Goal: Task Accomplishment & Management: Complete application form

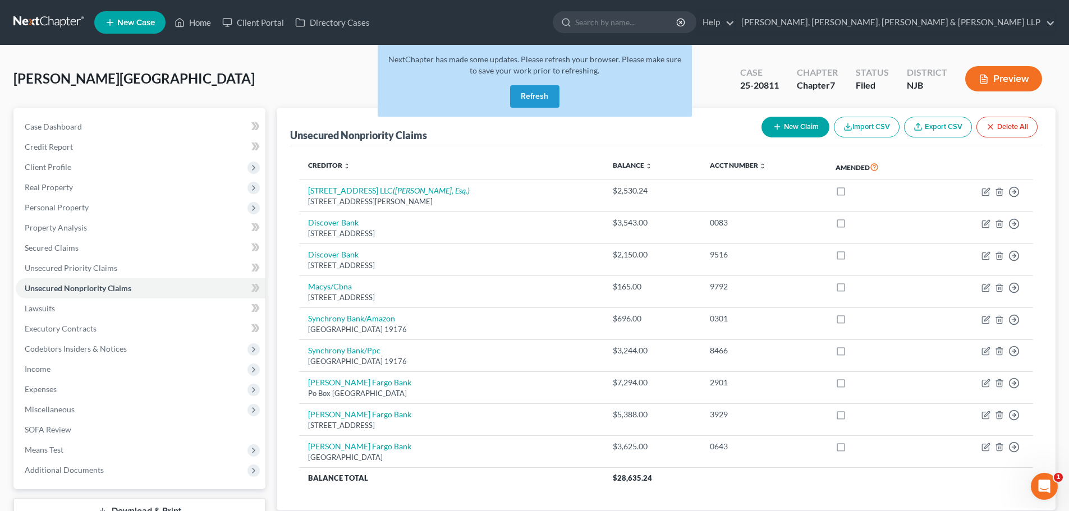
click at [530, 99] on button "Refresh" at bounding box center [534, 96] width 49 height 22
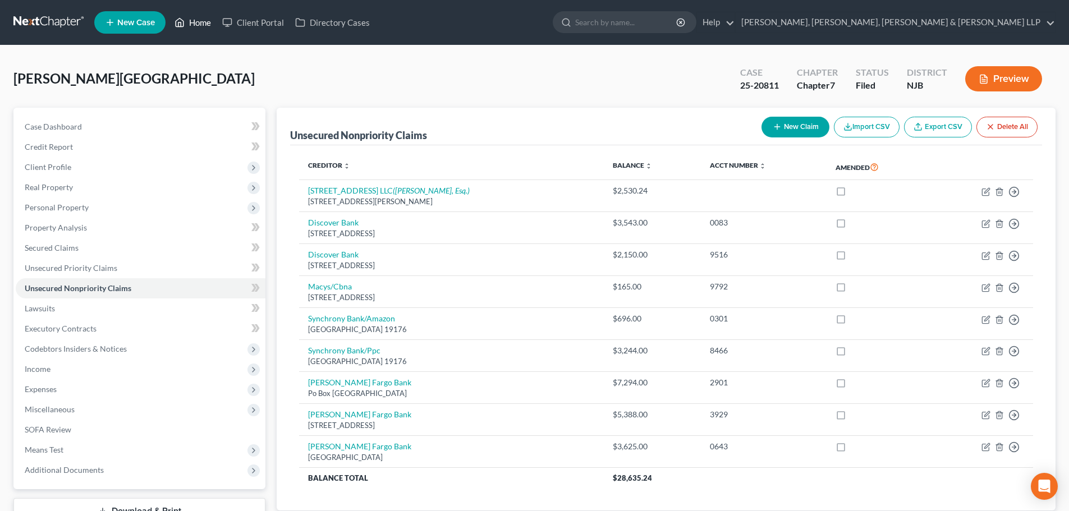
click at [204, 24] on link "Home" at bounding box center [193, 22] width 48 height 20
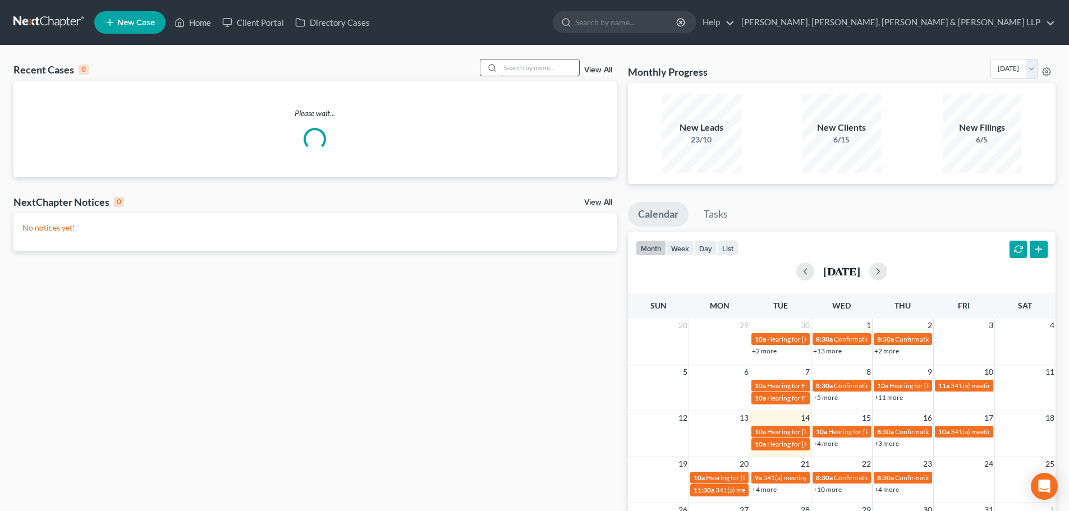
click at [517, 72] on input "search" at bounding box center [540, 67] width 79 height 16
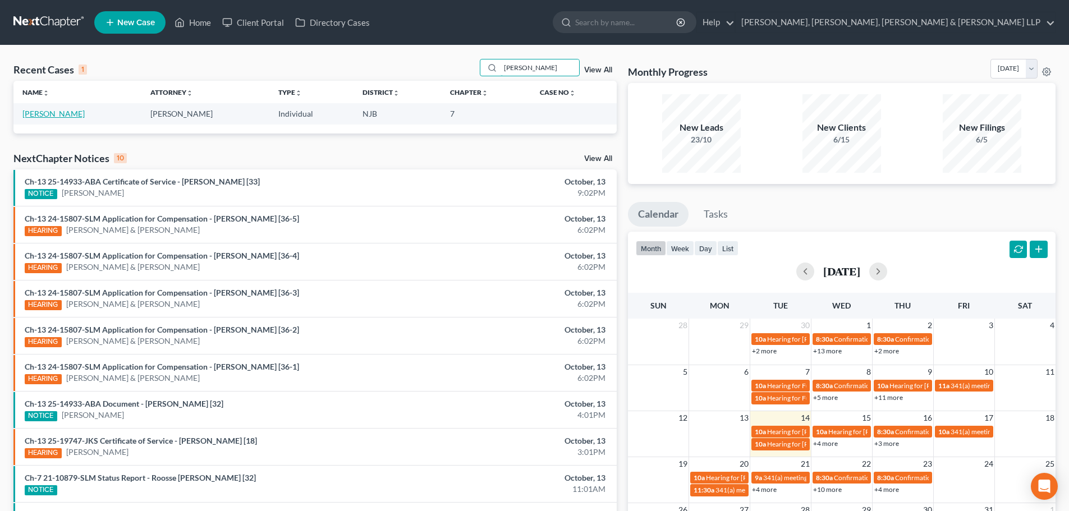
type input "lauro"
click at [45, 116] on link "Ortega, Lauro" at bounding box center [53, 114] width 62 height 10
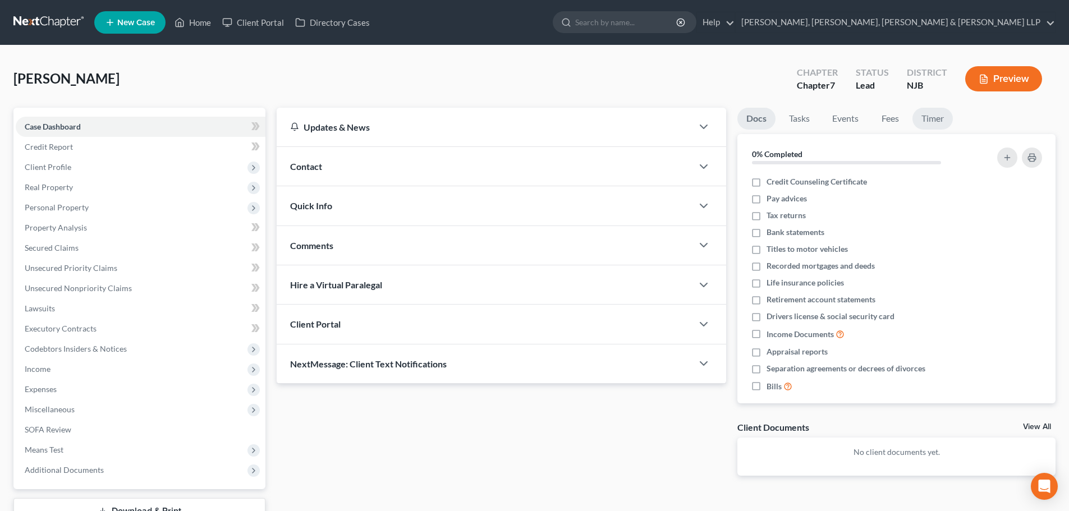
click at [928, 108] on link "Timer" at bounding box center [932, 119] width 40 height 22
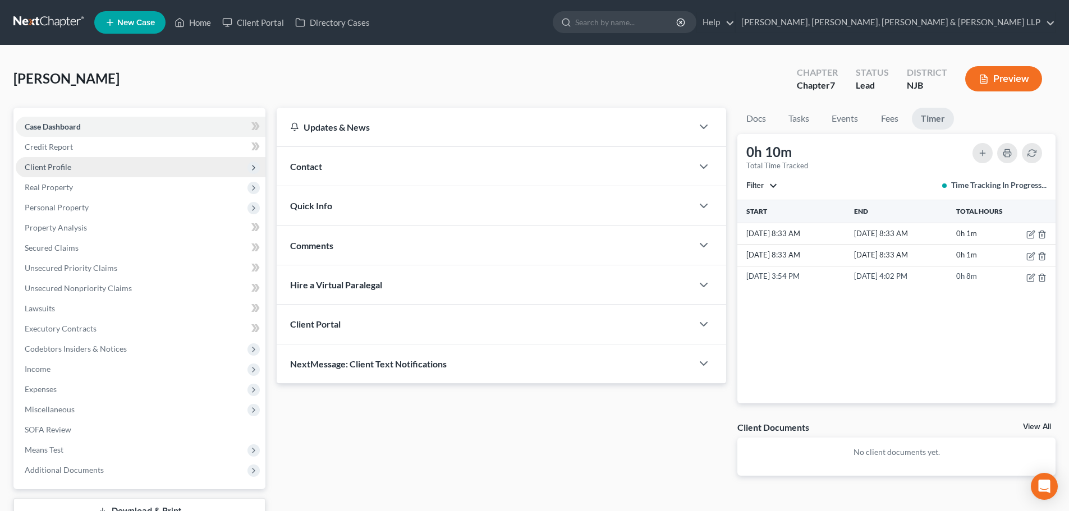
click at [90, 171] on span "Client Profile" at bounding box center [141, 167] width 250 height 20
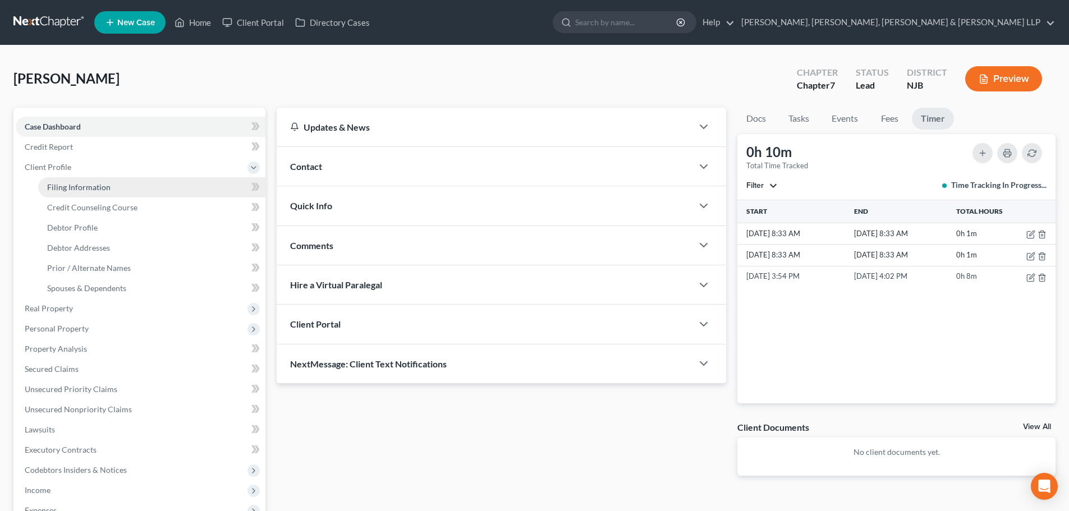
click at [93, 184] on span "Filing Information" at bounding box center [78, 187] width 63 height 10
select select "1"
select select "0"
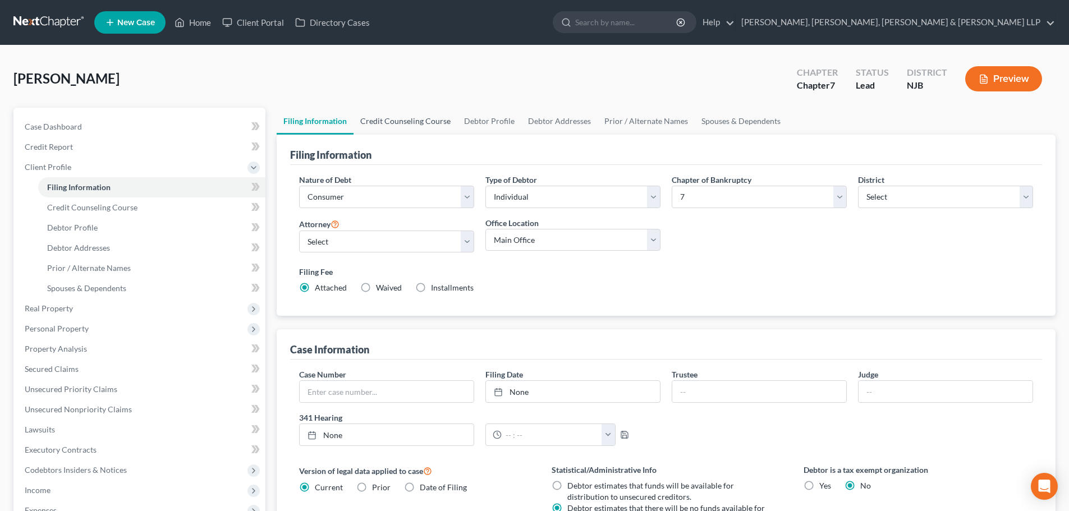
click at [429, 121] on link "Credit Counseling Course" at bounding box center [406, 121] width 104 height 27
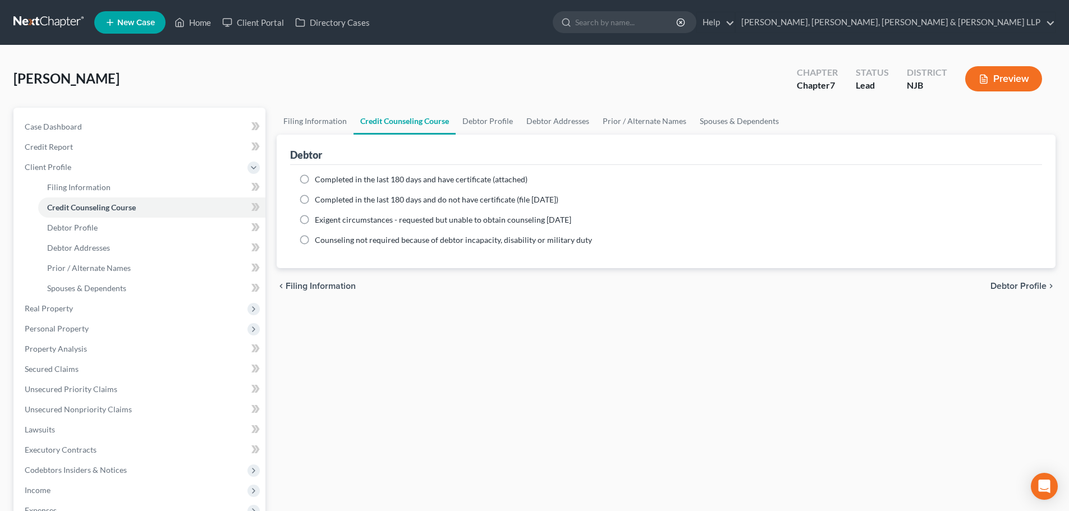
click at [414, 181] on span "Completed in the last 180 days and have certificate (attached)" at bounding box center [421, 180] width 213 height 10
click at [327, 181] on input "Completed in the last 180 days and have certificate (attached)" at bounding box center [322, 177] width 7 height 7
radio input "true"
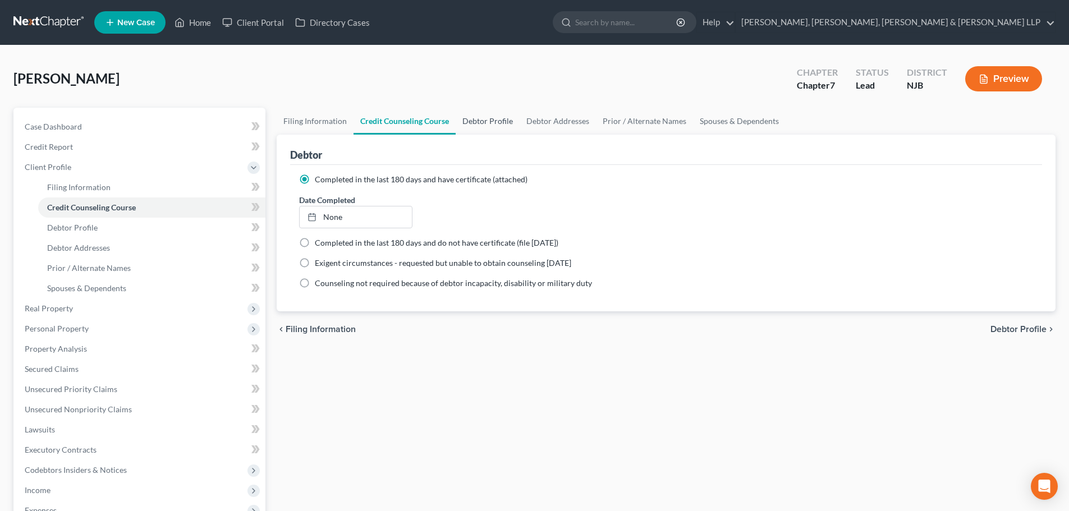
click at [483, 125] on link "Debtor Profile" at bounding box center [488, 121] width 64 height 27
select select "0"
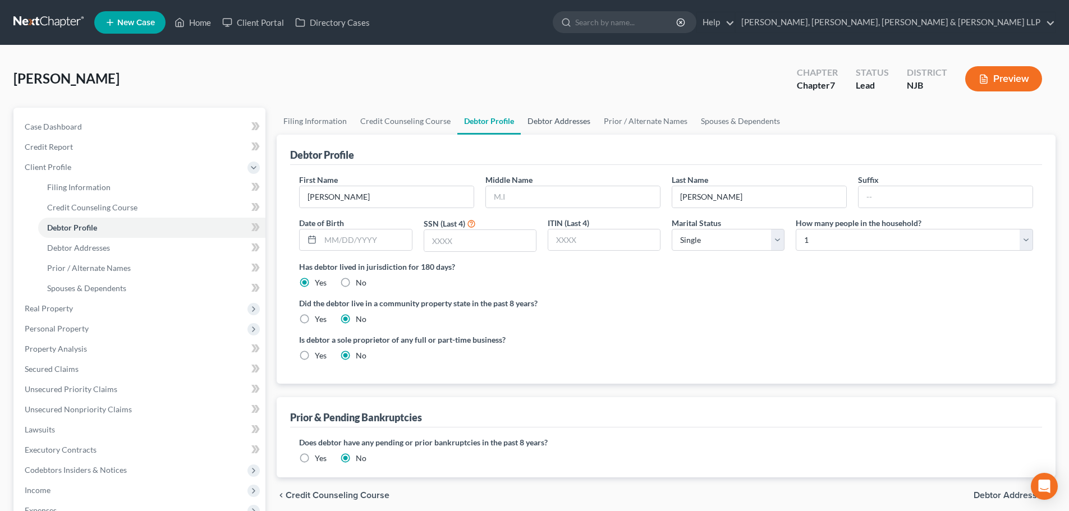
click at [553, 121] on link "Debtor Addresses" at bounding box center [559, 121] width 76 height 27
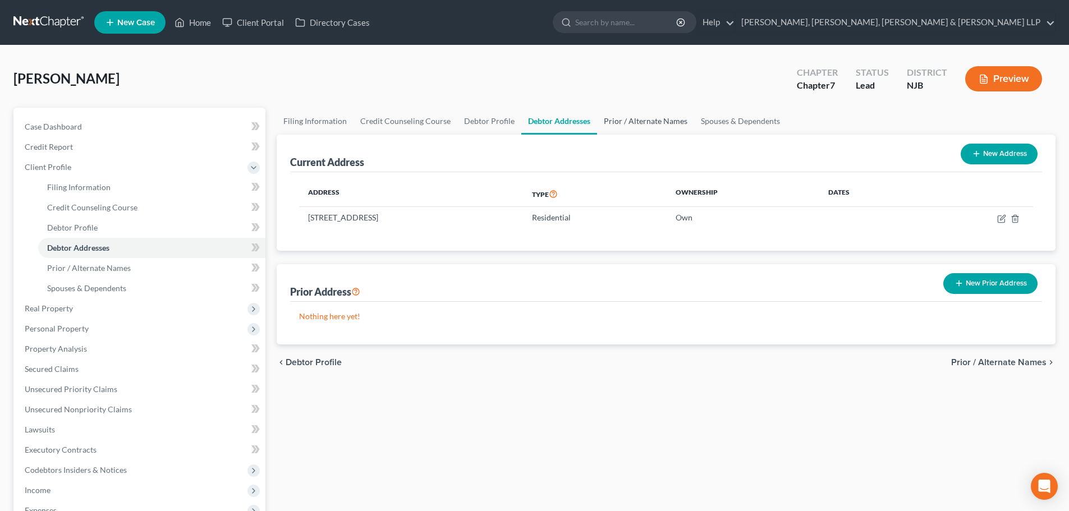
click at [618, 123] on link "Prior / Alternate Names" at bounding box center [645, 121] width 97 height 27
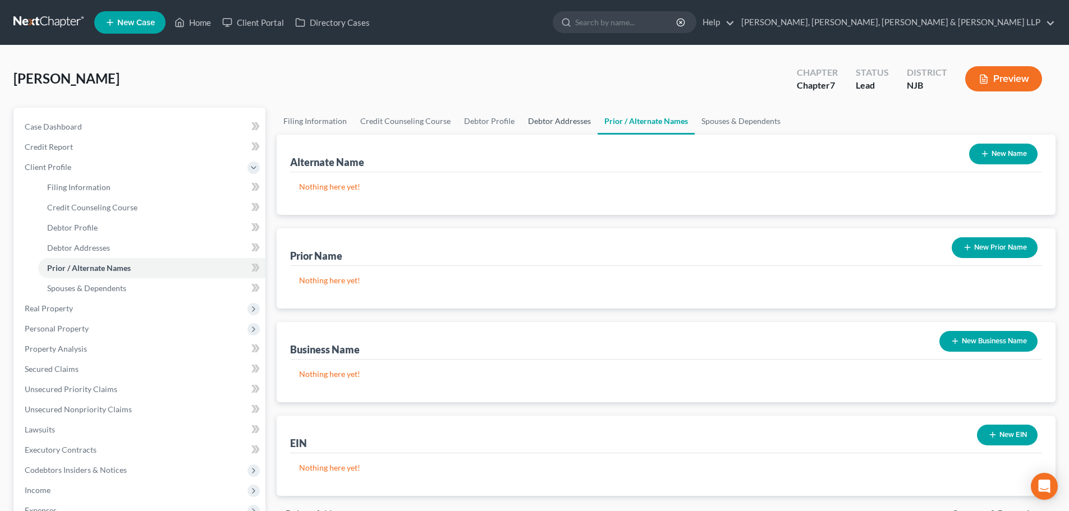
click at [564, 127] on link "Debtor Addresses" at bounding box center [559, 121] width 76 height 27
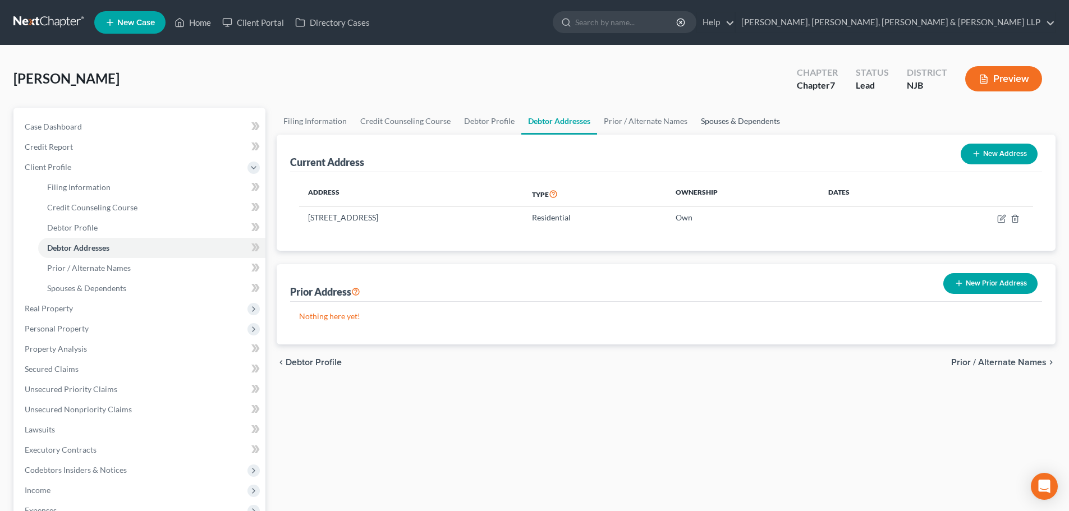
click at [746, 123] on link "Spouses & Dependents" at bounding box center [740, 121] width 93 height 27
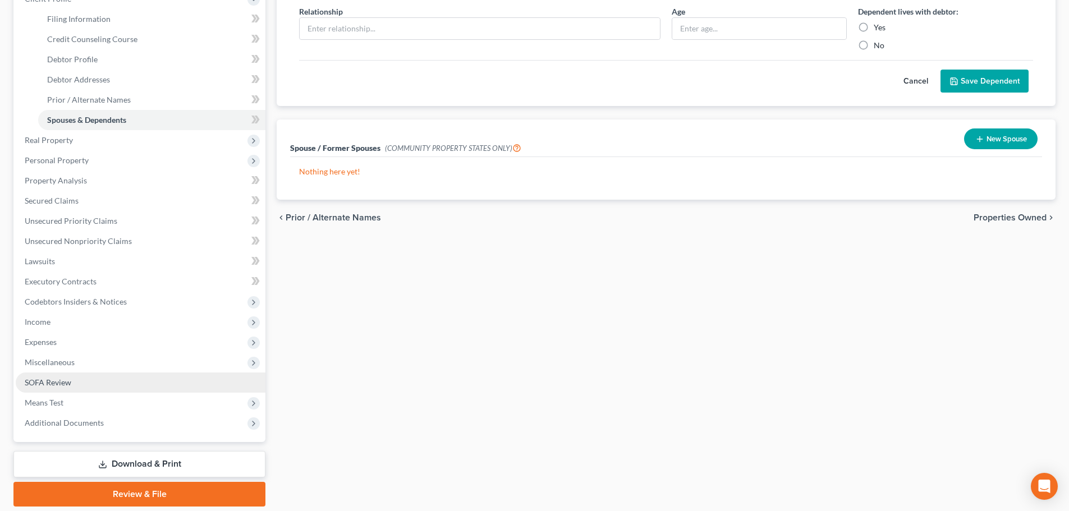
click at [97, 374] on link "SOFA Review" at bounding box center [141, 383] width 250 height 20
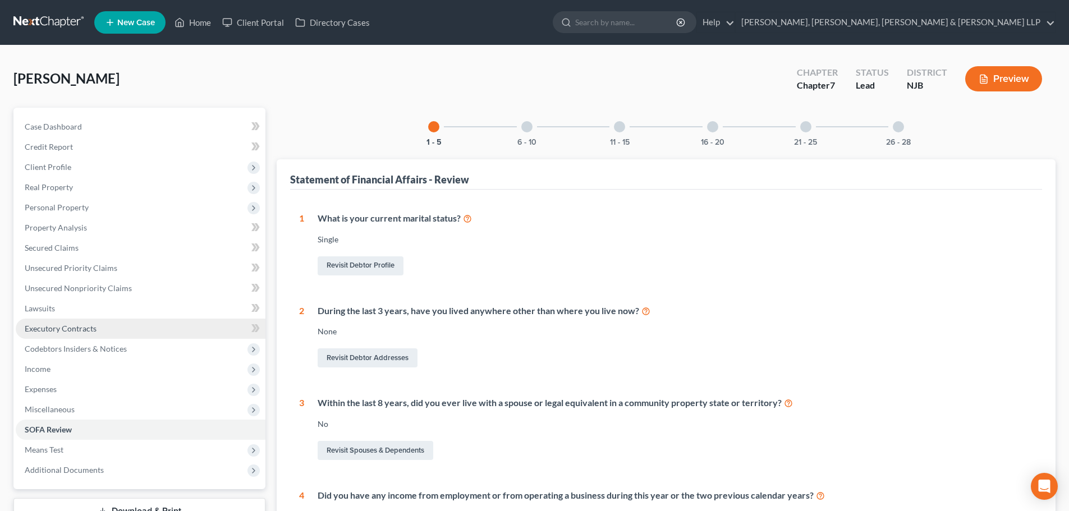
scroll to position [112, 0]
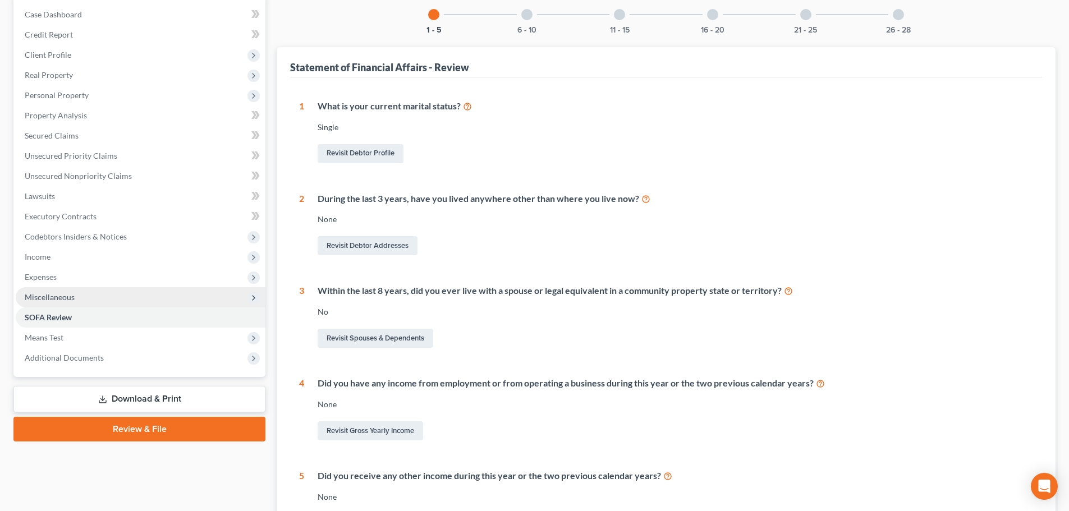
click at [89, 299] on span "Miscellaneous" at bounding box center [141, 297] width 250 height 20
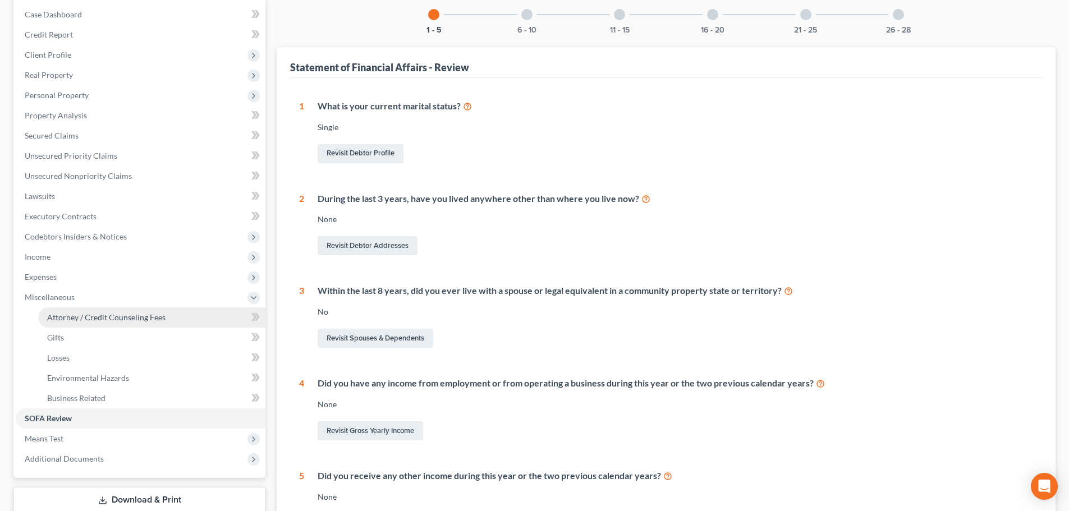
click at [95, 310] on link "Attorney / Credit Counseling Fees" at bounding box center [151, 317] width 227 height 20
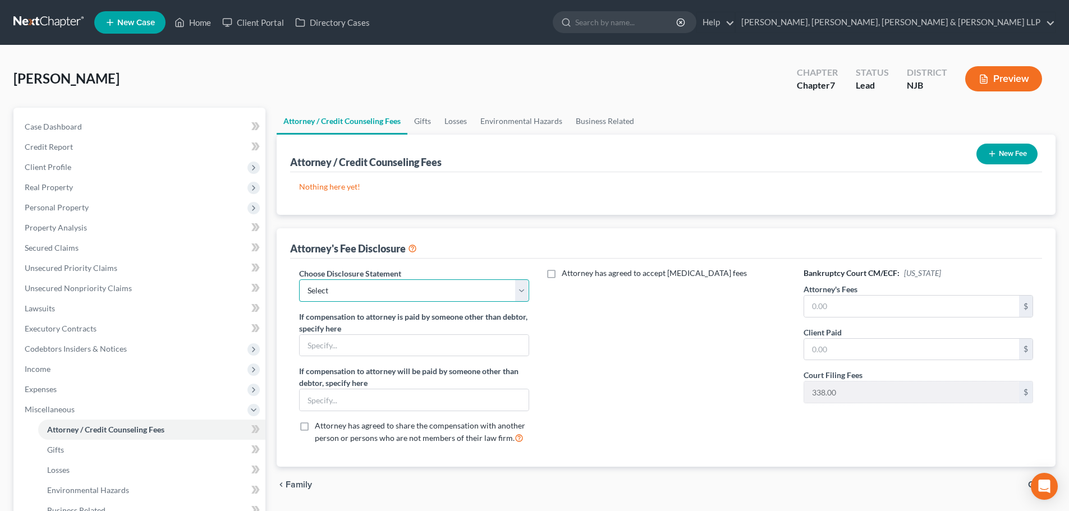
click at [411, 287] on select "Select Chapter 13 Disclosure Statement Chapter 7 Disclosure Statement" at bounding box center [413, 290] width 229 height 22
select select "1"
click at [299, 279] on select "Select Chapter 13 Disclosure Statement Chapter 7 Disclosure Statement" at bounding box center [413, 290] width 229 height 22
click at [826, 307] on input "text" at bounding box center [911, 306] width 215 height 21
click at [853, 345] on input "text" at bounding box center [911, 349] width 215 height 21
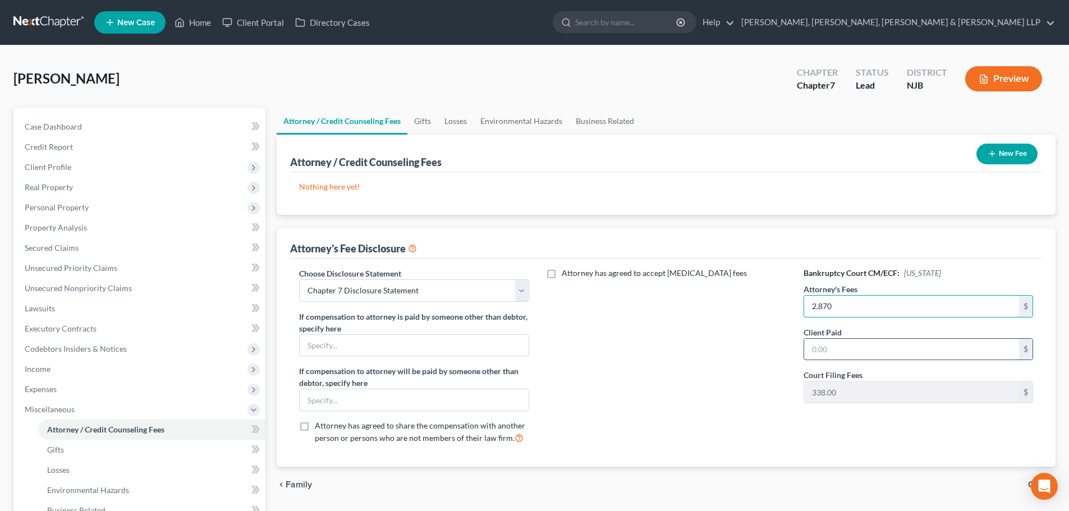
type input "2,870"
drag, startPoint x: 846, startPoint y: 347, endPoint x: 850, endPoint y: 355, distance: 9.1
click at [848, 352] on input "text" at bounding box center [911, 349] width 215 height 21
type input "2,870"
click at [1027, 150] on button "New Fee" at bounding box center [1006, 154] width 61 height 21
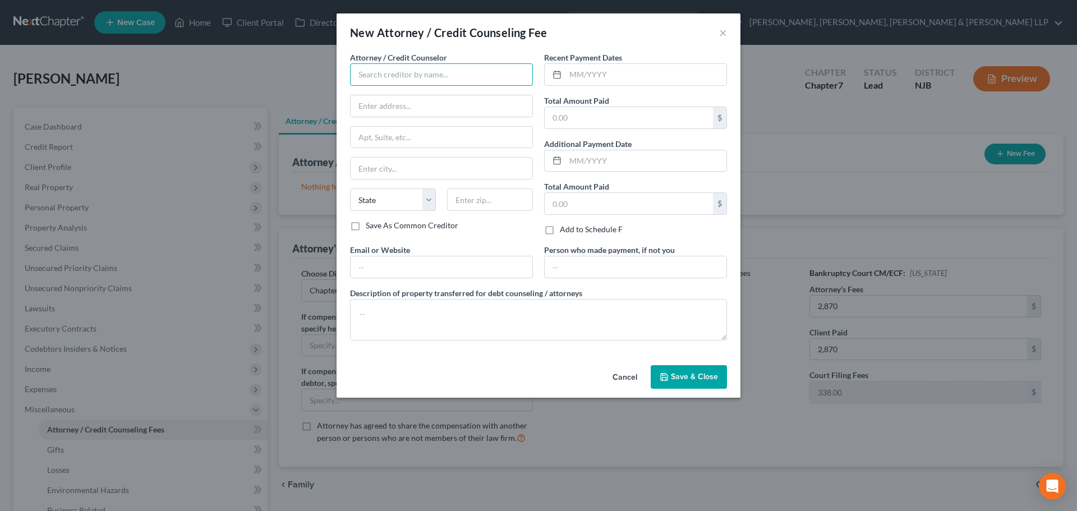
click at [444, 79] on input "text" at bounding box center [441, 74] width 183 height 22
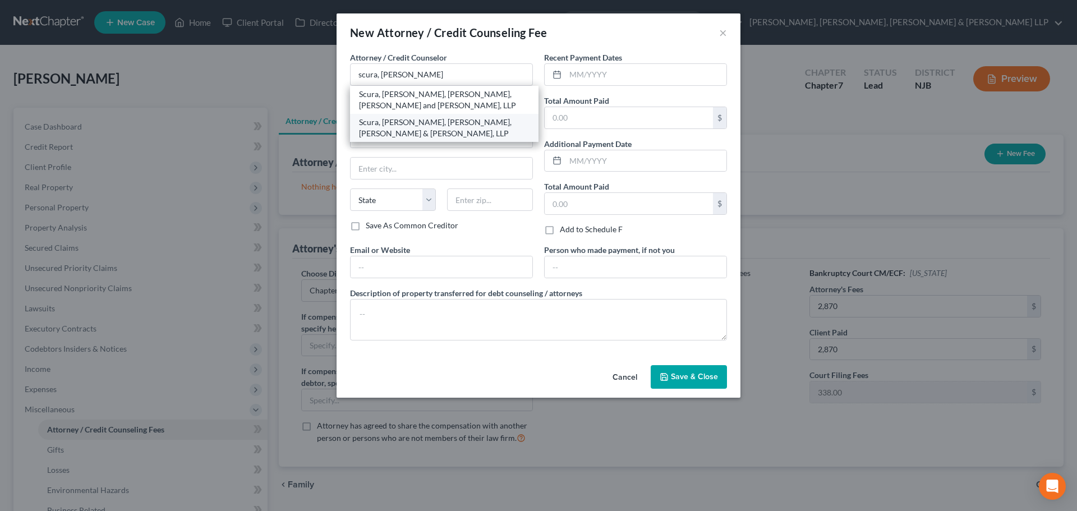
click at [423, 125] on div "Scura, Wigfield, Heyer, Stevens & Cammarota, LLP" at bounding box center [444, 128] width 171 height 22
type input "Scura, Wigfield, Heyer, Stevens & Cammarota, LLP"
type input "1599 Hamburg turnpike"
type input "Wayne"
select select "33"
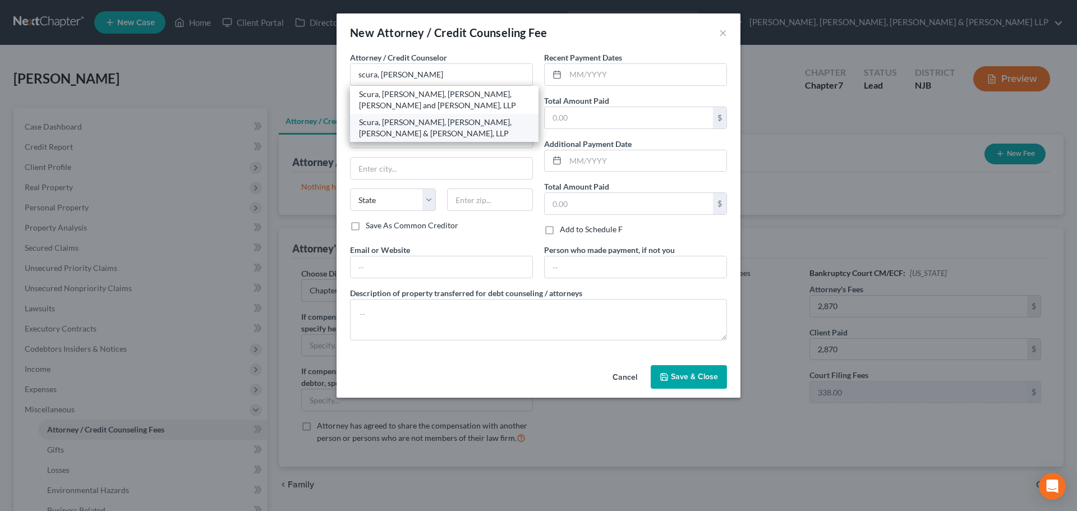
type input "07470"
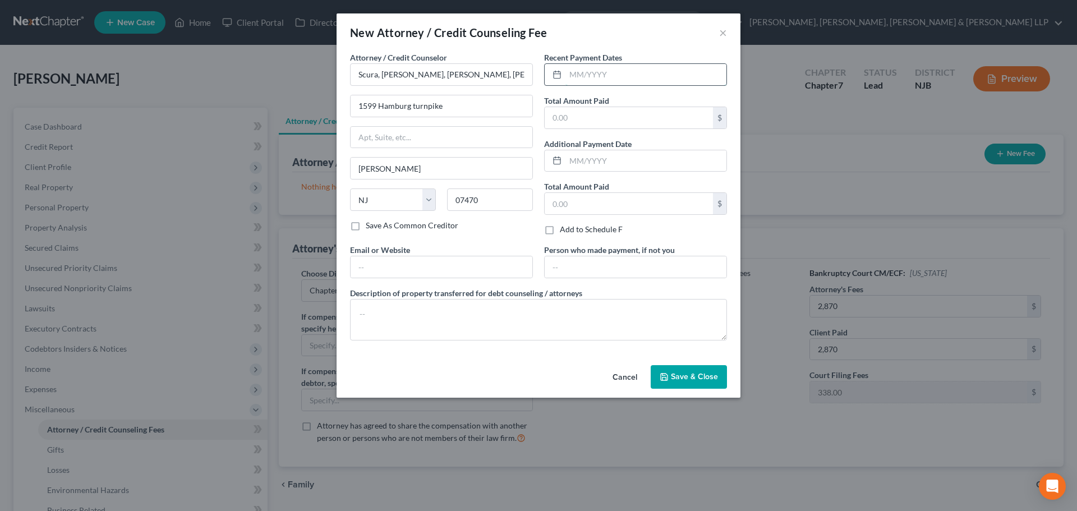
click at [618, 64] on input "text" at bounding box center [646, 74] width 161 height 21
type input "10/2025"
click at [558, 119] on input "text" at bounding box center [629, 117] width 168 height 21
click at [446, 326] on textarea at bounding box center [538, 320] width 377 height 42
type input "2,870.00"
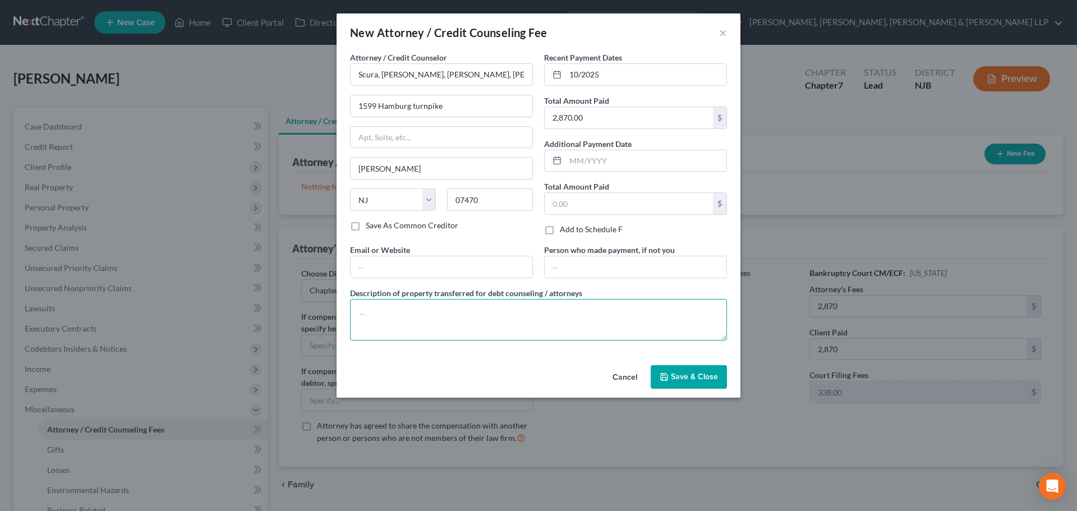
click at [447, 337] on textarea at bounding box center [538, 320] width 377 height 42
type textarea "Legal fees plus filing fee."
click at [708, 369] on button "Save & Close" at bounding box center [689, 377] width 76 height 24
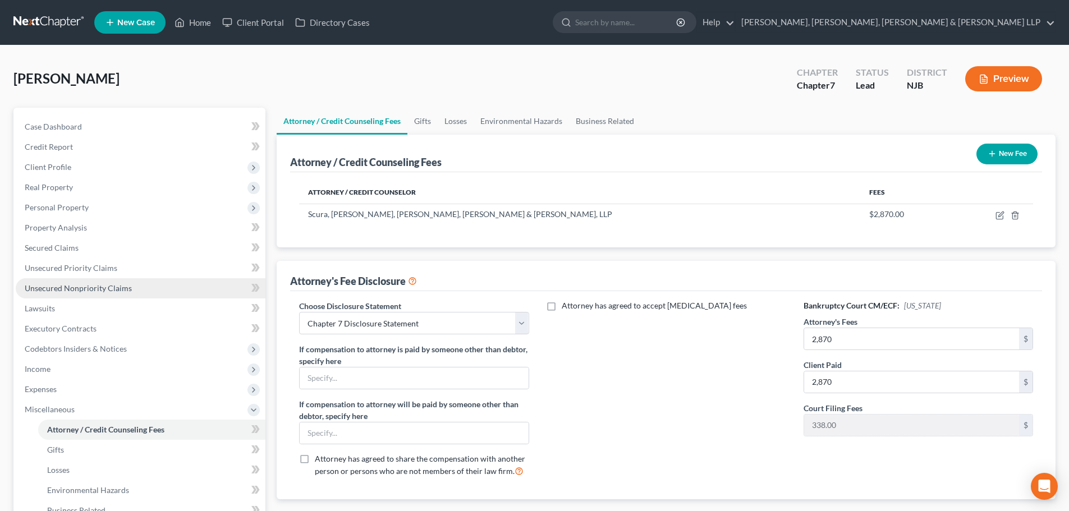
click at [112, 282] on link "Unsecured Nonpriority Claims" at bounding box center [141, 288] width 250 height 20
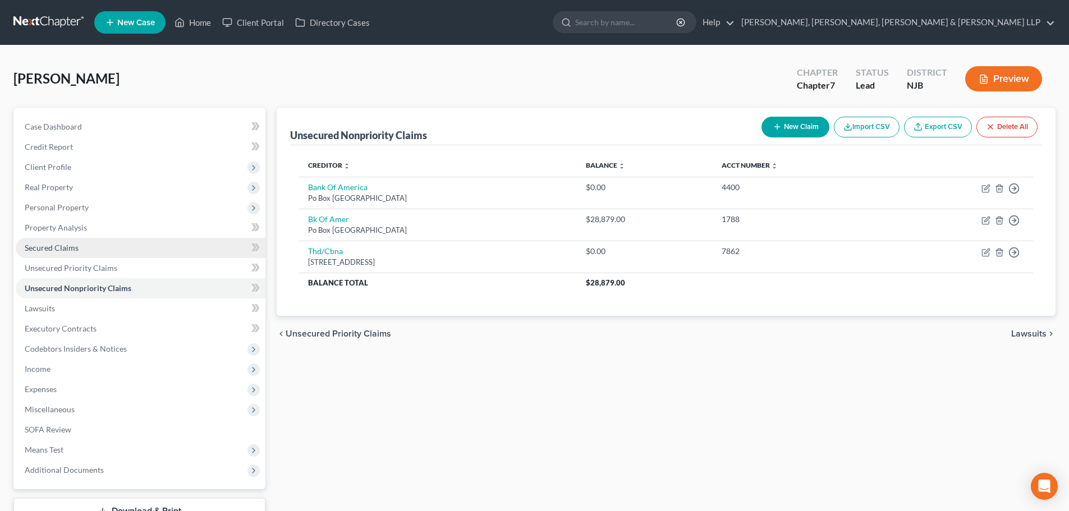
click at [77, 246] on span "Secured Claims" at bounding box center [52, 248] width 54 height 10
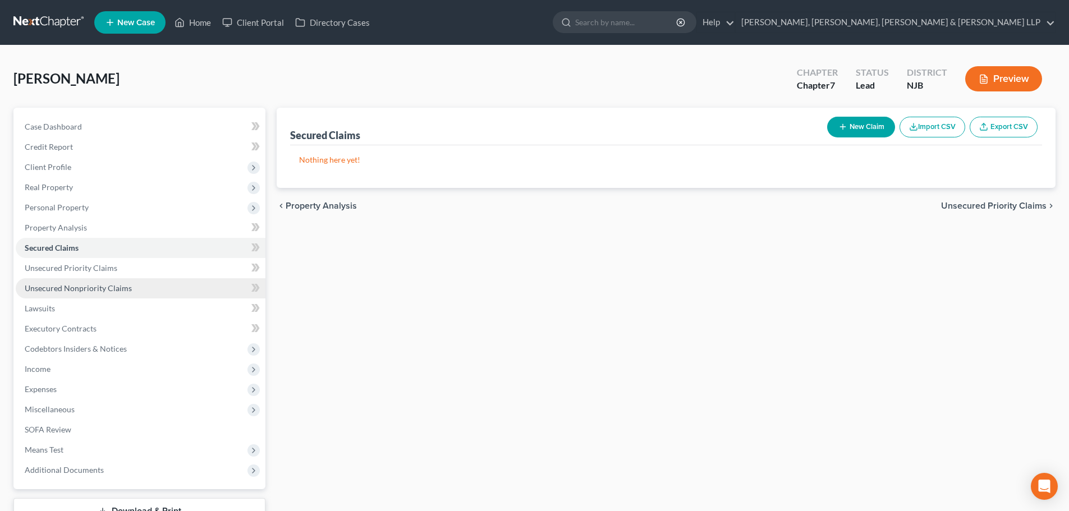
click at [76, 279] on link "Unsecured Nonpriority Claims" at bounding box center [141, 288] width 250 height 20
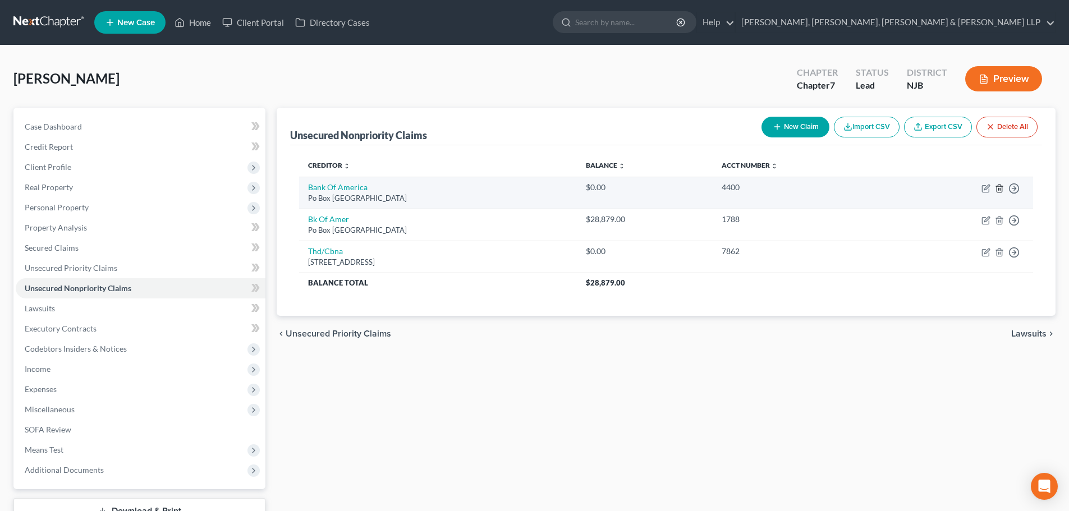
click at [999, 187] on icon "button" at bounding box center [999, 188] width 9 height 9
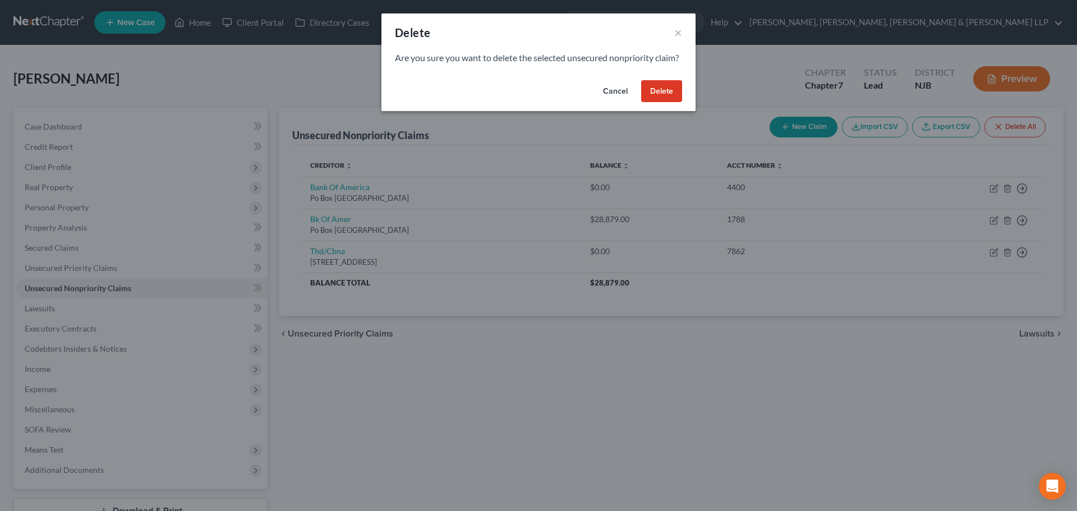
click at [668, 103] on button "Delete" at bounding box center [661, 91] width 41 height 22
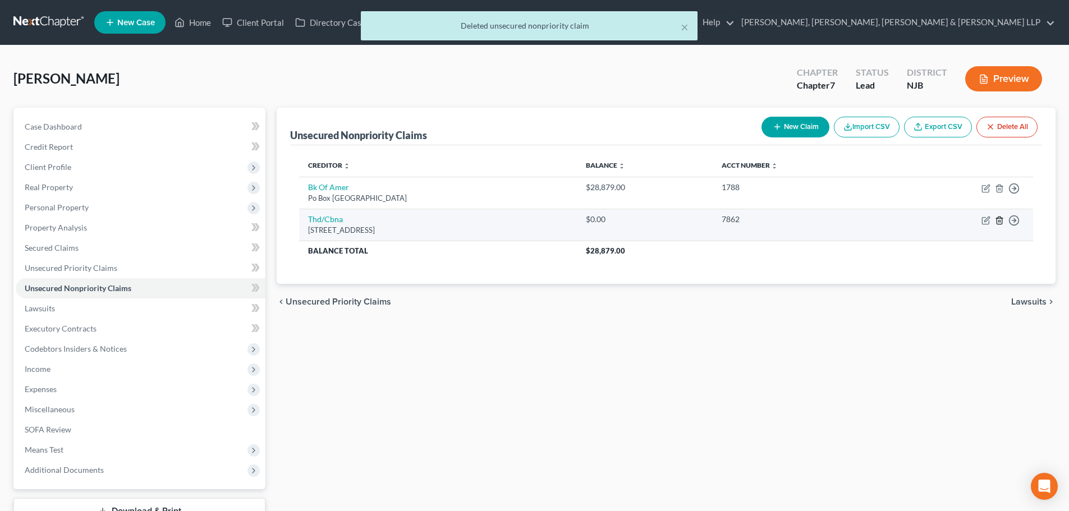
click at [998, 220] on icon "button" at bounding box center [999, 220] width 9 height 9
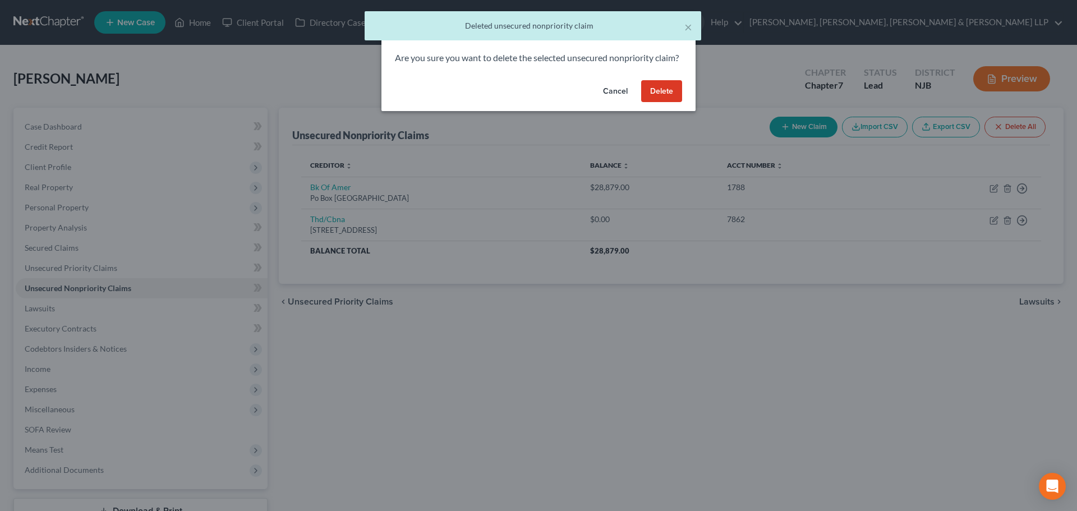
click at [672, 103] on button "Delete" at bounding box center [661, 91] width 41 height 22
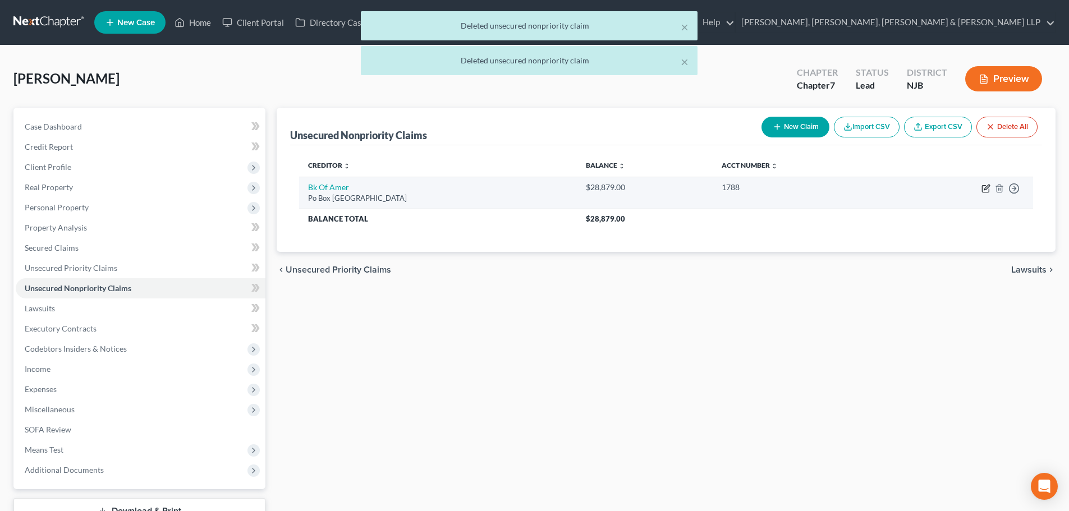
click at [985, 190] on icon "button" at bounding box center [985, 188] width 9 height 9
select select "45"
select select "2"
select select "0"
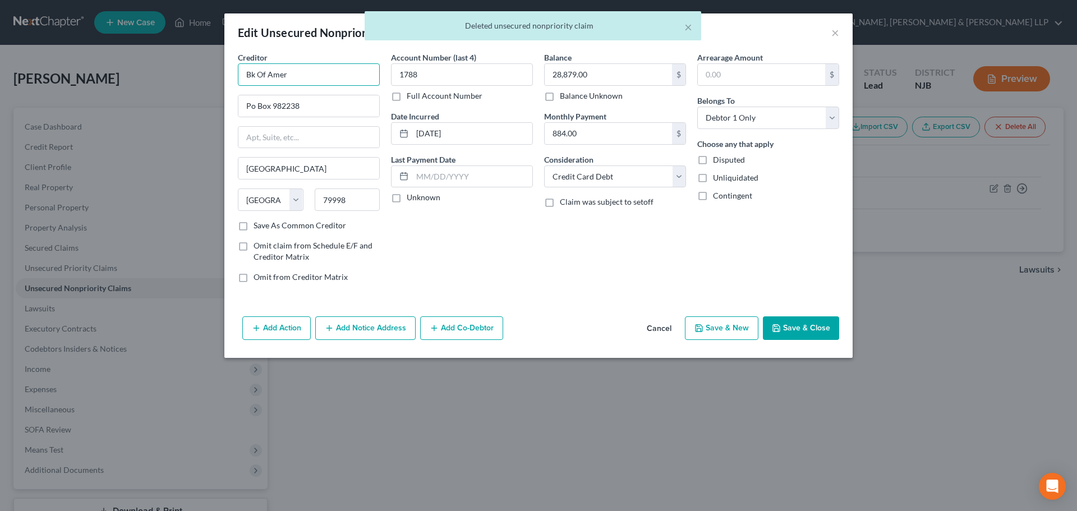
drag, startPoint x: 292, startPoint y: 79, endPoint x: 214, endPoint y: 93, distance: 79.3
click at [214, 93] on div "Edit Unsecured Nonpriority Claim × Creditor * Bk Of Amer Po Box 982238 El Paso …" at bounding box center [538, 255] width 1077 height 511
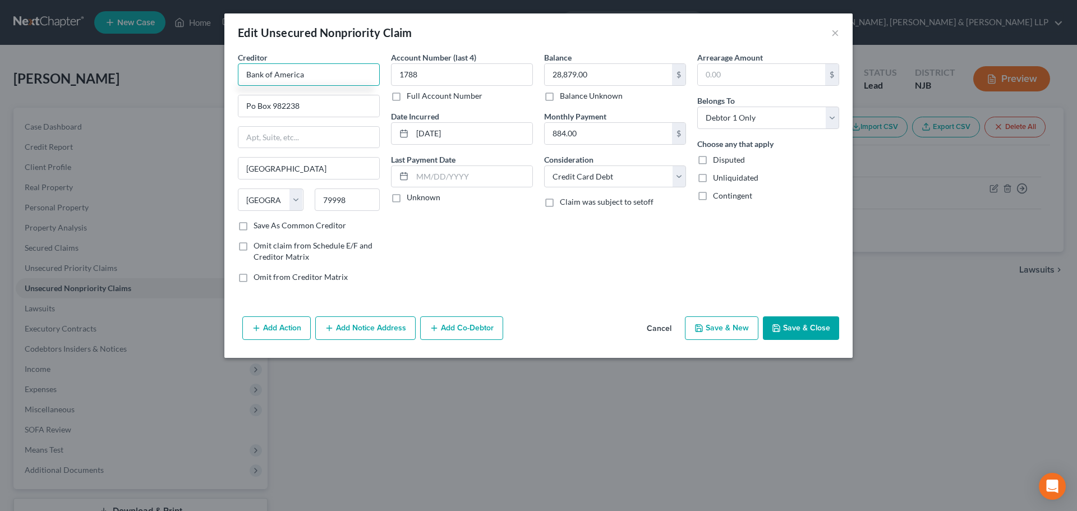
type input "Bank of America"
click at [797, 325] on button "Save & Close" at bounding box center [801, 328] width 76 height 24
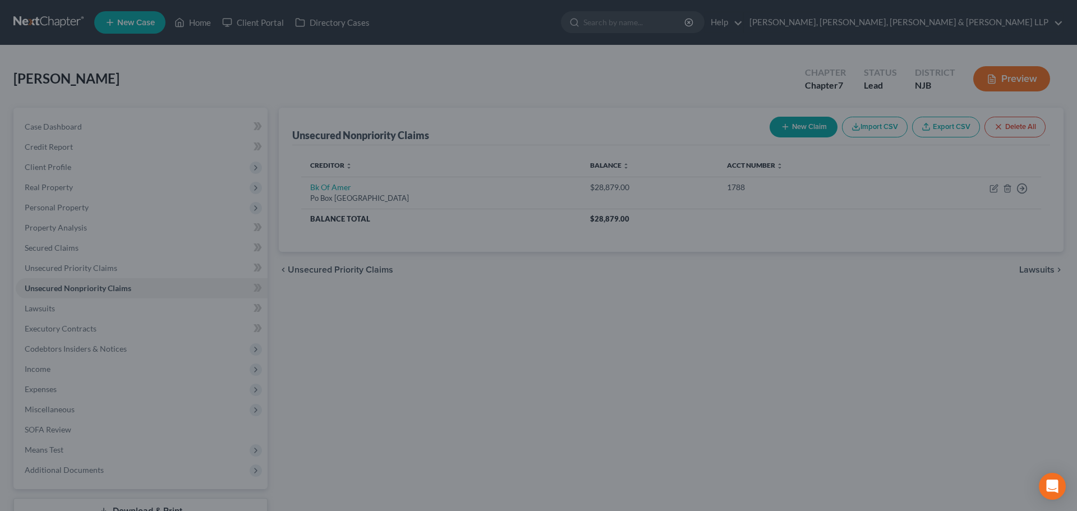
type input "0"
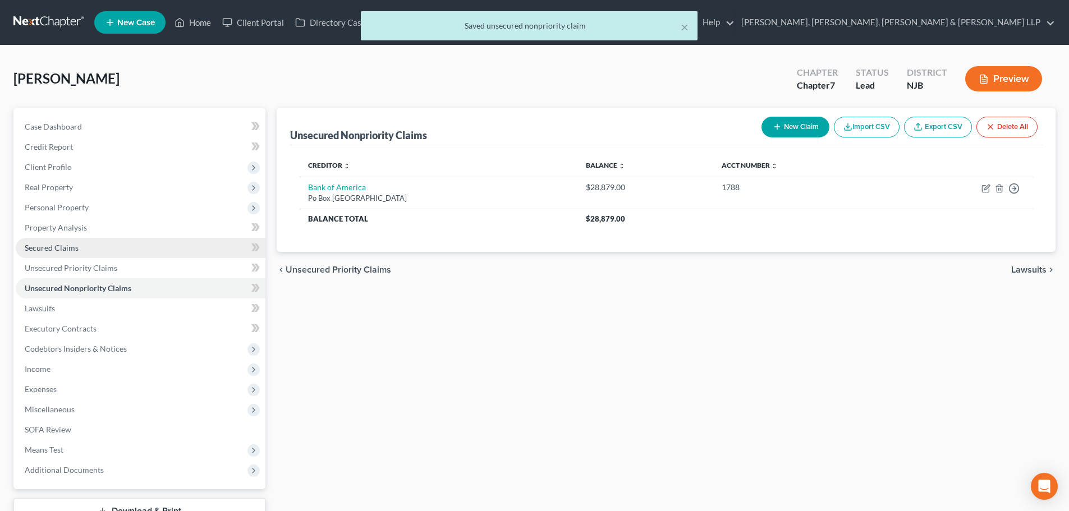
click at [116, 249] on link "Secured Claims" at bounding box center [141, 248] width 250 height 20
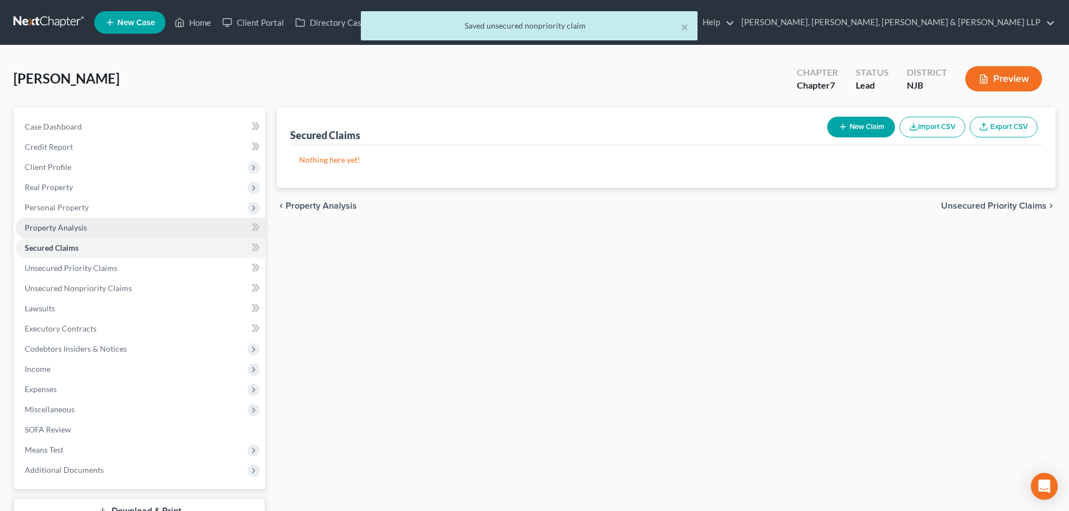
click at [119, 235] on link "Property Analysis" at bounding box center [141, 228] width 250 height 20
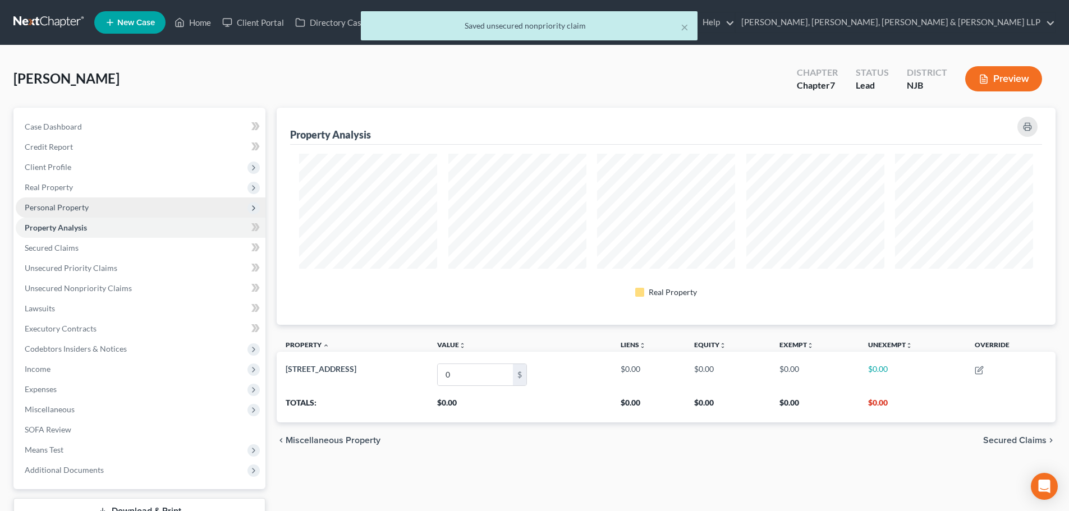
click at [121, 209] on span "Personal Property" at bounding box center [141, 208] width 250 height 20
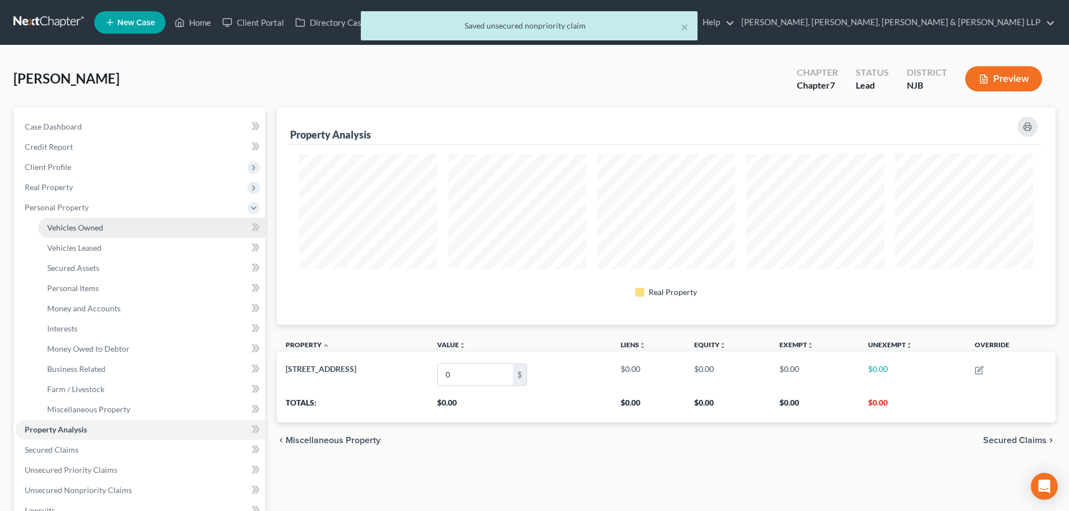
click at [122, 228] on link "Vehicles Owned" at bounding box center [151, 228] width 227 height 20
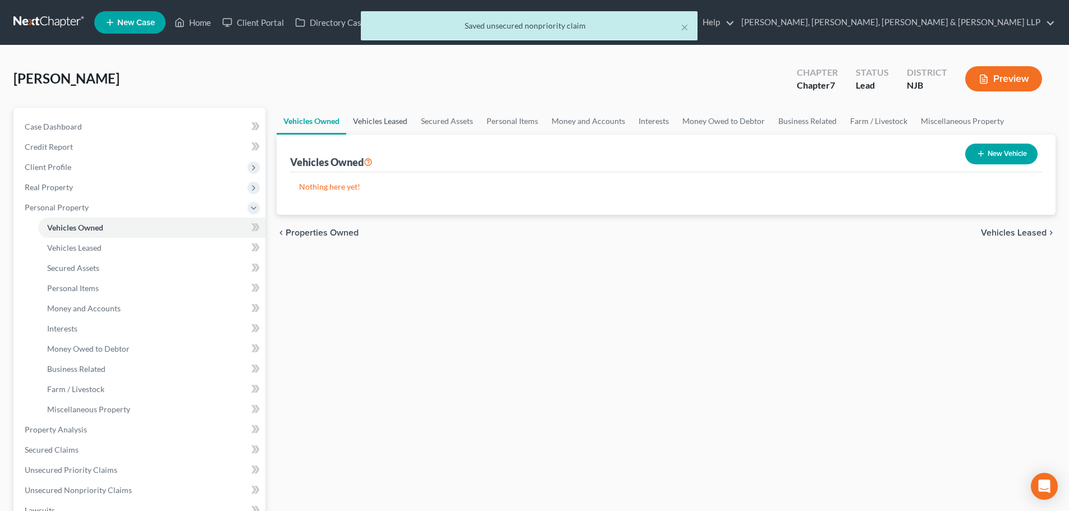
click at [404, 120] on link "Vehicles Leased" at bounding box center [380, 121] width 68 height 27
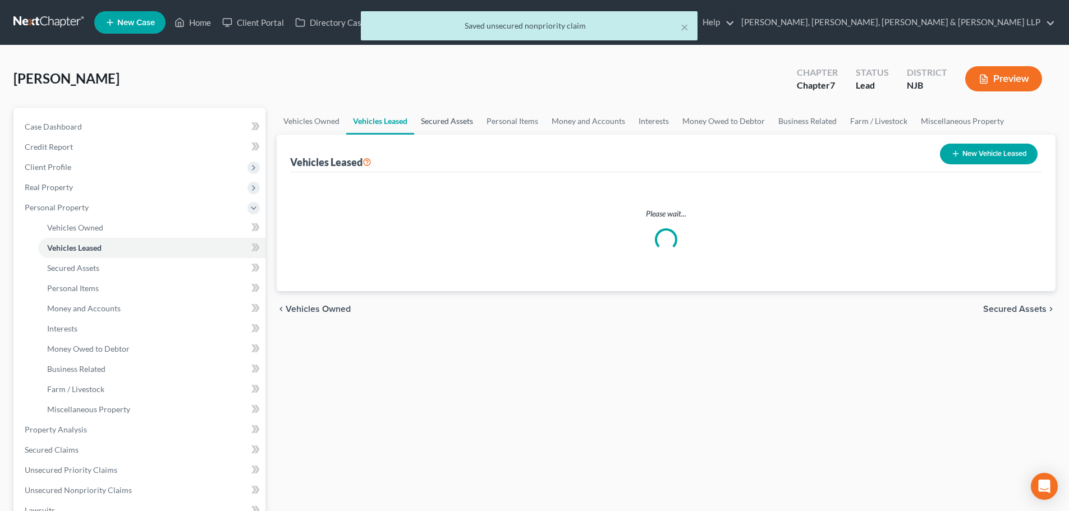
click at [467, 116] on link "Secured Assets" at bounding box center [447, 121] width 66 height 27
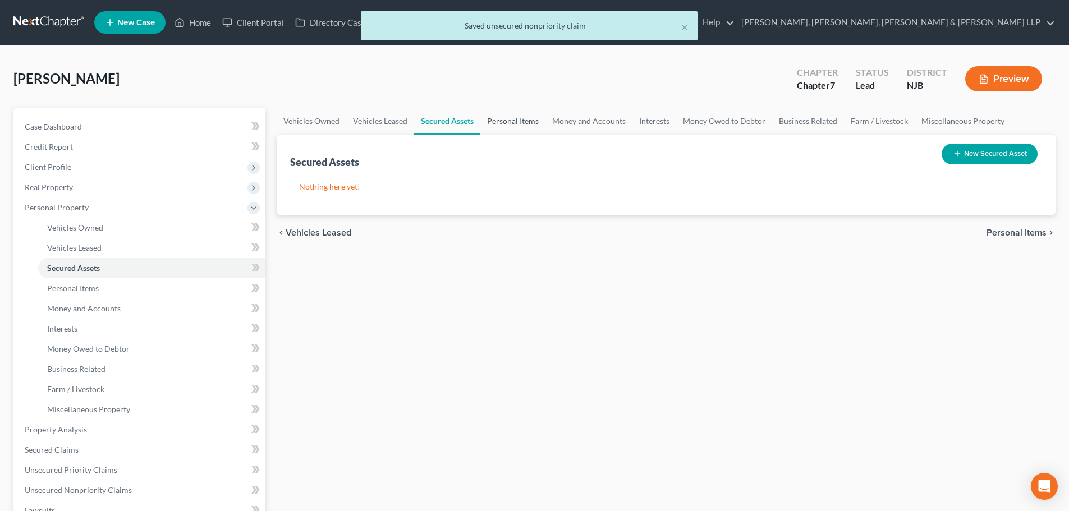
click at [506, 122] on link "Personal Items" at bounding box center [512, 121] width 65 height 27
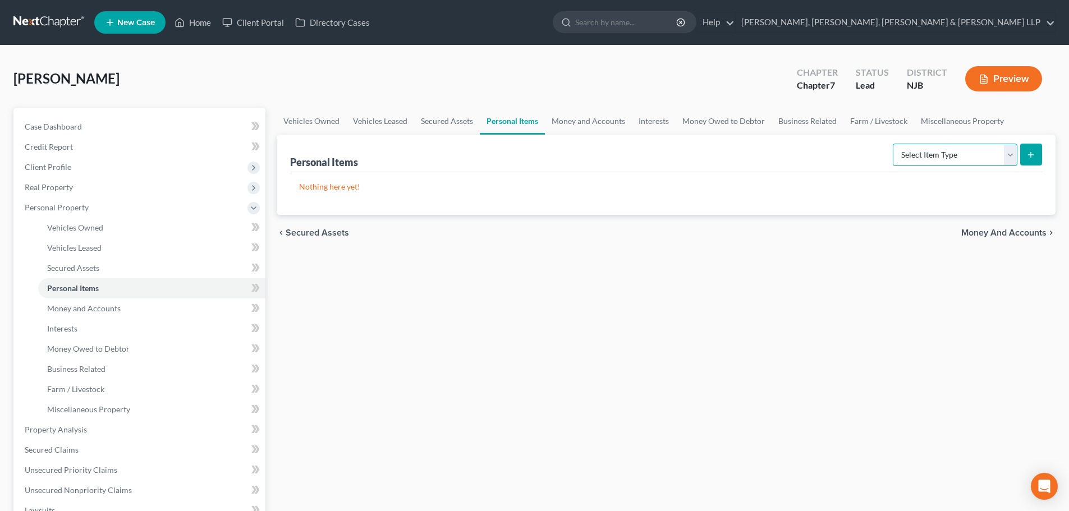
click at [975, 159] on select "Select Item Type Clothing Collectibles Of Value Electronics Firearms Household …" at bounding box center [955, 155] width 125 height 22
select select "clothing"
click at [894, 144] on select "Select Item Type Clothing Collectibles Of Value Electronics Firearms Household …" at bounding box center [955, 155] width 125 height 22
click at [1031, 156] on line "submit" at bounding box center [1031, 154] width 0 height 5
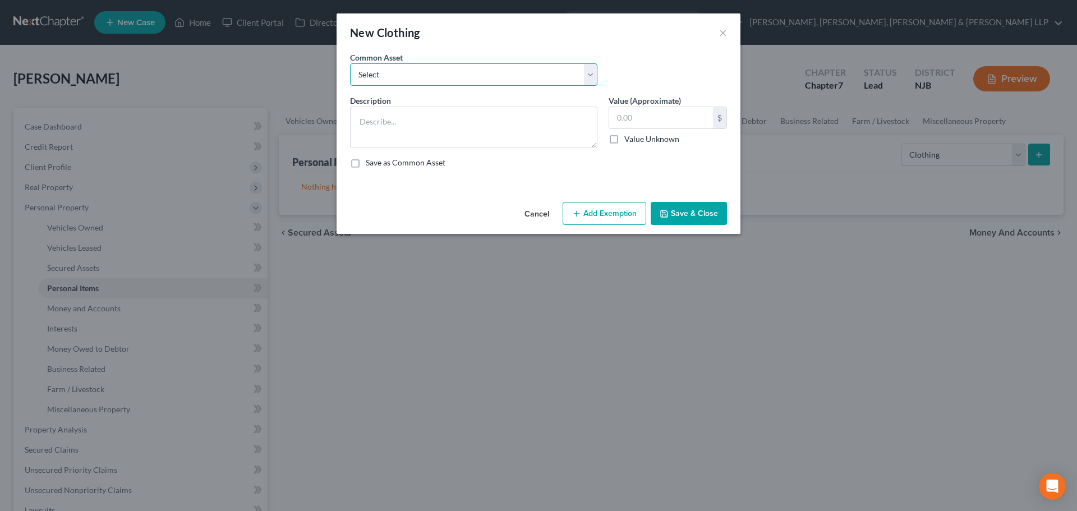
drag, startPoint x: 394, startPoint y: 70, endPoint x: 406, endPoint y: 82, distance: 17.1
click at [396, 70] on select "Select Clothes, Shoes & Accessories" at bounding box center [473, 74] width 247 height 22
select select "0"
click at [350, 63] on select "Select Clothes, Shoes & Accessories" at bounding box center [473, 74] width 247 height 22
type textarea "Clothes, Shoes & Accessories"
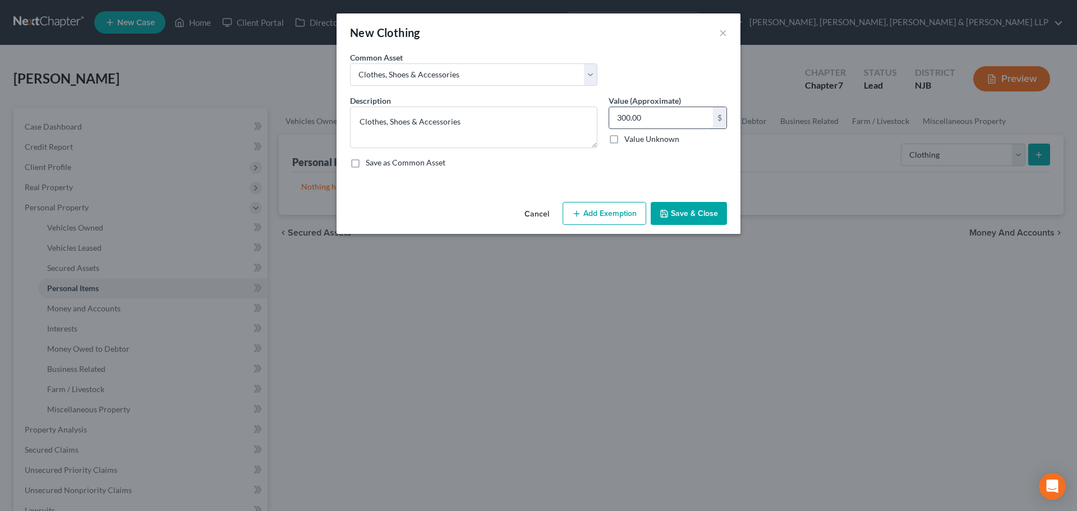
click at [673, 117] on input "300.00" at bounding box center [661, 117] width 104 height 21
type input "200"
click at [583, 198] on div "Cancel Add Exemption Save & Close" at bounding box center [539, 216] width 404 height 37
click at [588, 206] on button "Add Exemption" at bounding box center [605, 214] width 84 height 24
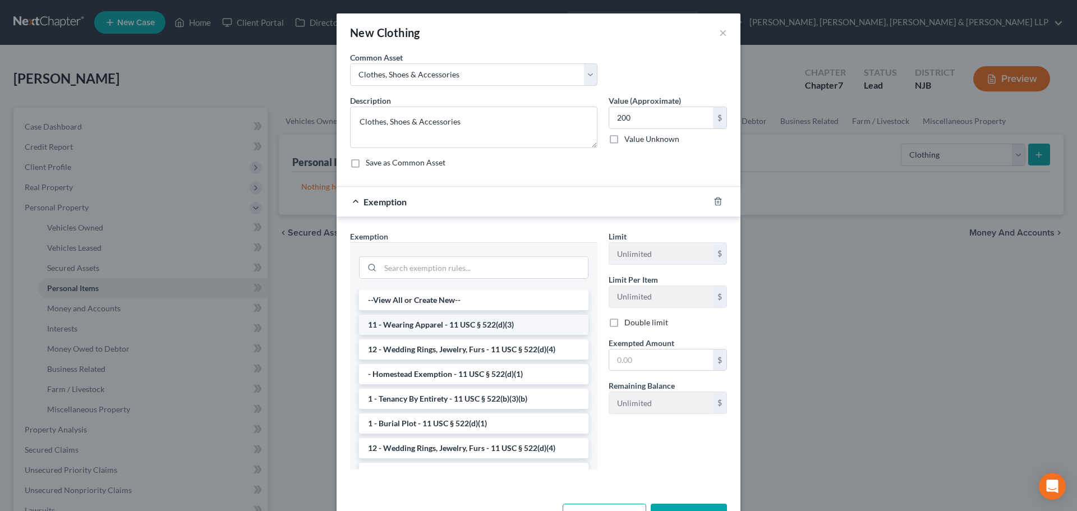
click at [427, 322] on li "11 - Wearing Apparel - 11 USC § 522(d)(3)" at bounding box center [473, 325] width 229 height 20
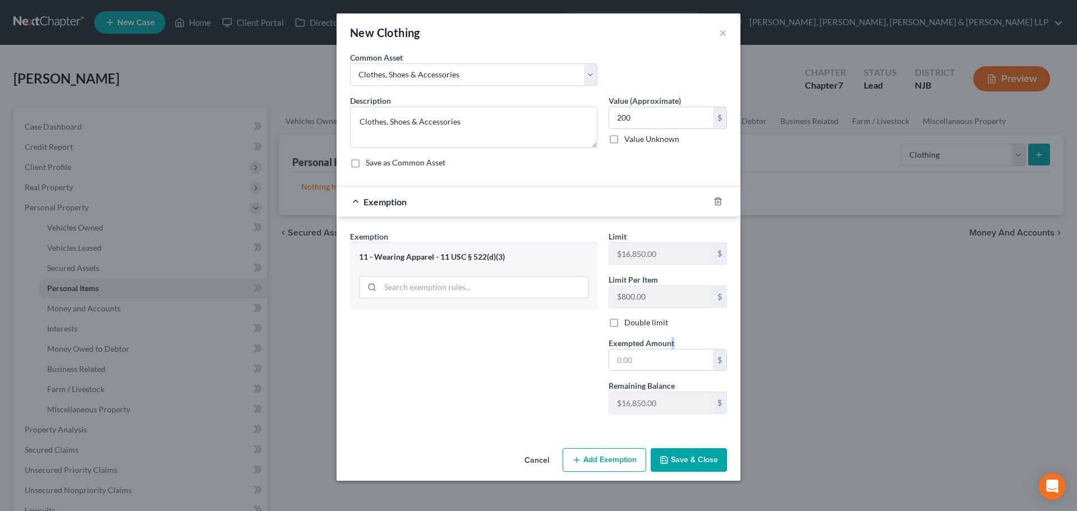
click at [676, 343] on div "Exempted Amount * $" at bounding box center [668, 354] width 130 height 34
click at [643, 361] on input "text" at bounding box center [661, 360] width 104 height 21
type input "200"
click at [514, 402] on div "Exemption Set must be selected for CA. Exemption * 11 - Wearing Apparel - 11 US…" at bounding box center [474, 327] width 259 height 192
click at [703, 452] on button "Save & Close" at bounding box center [689, 460] width 76 height 24
